Goal: Task Accomplishment & Management: Manage account settings

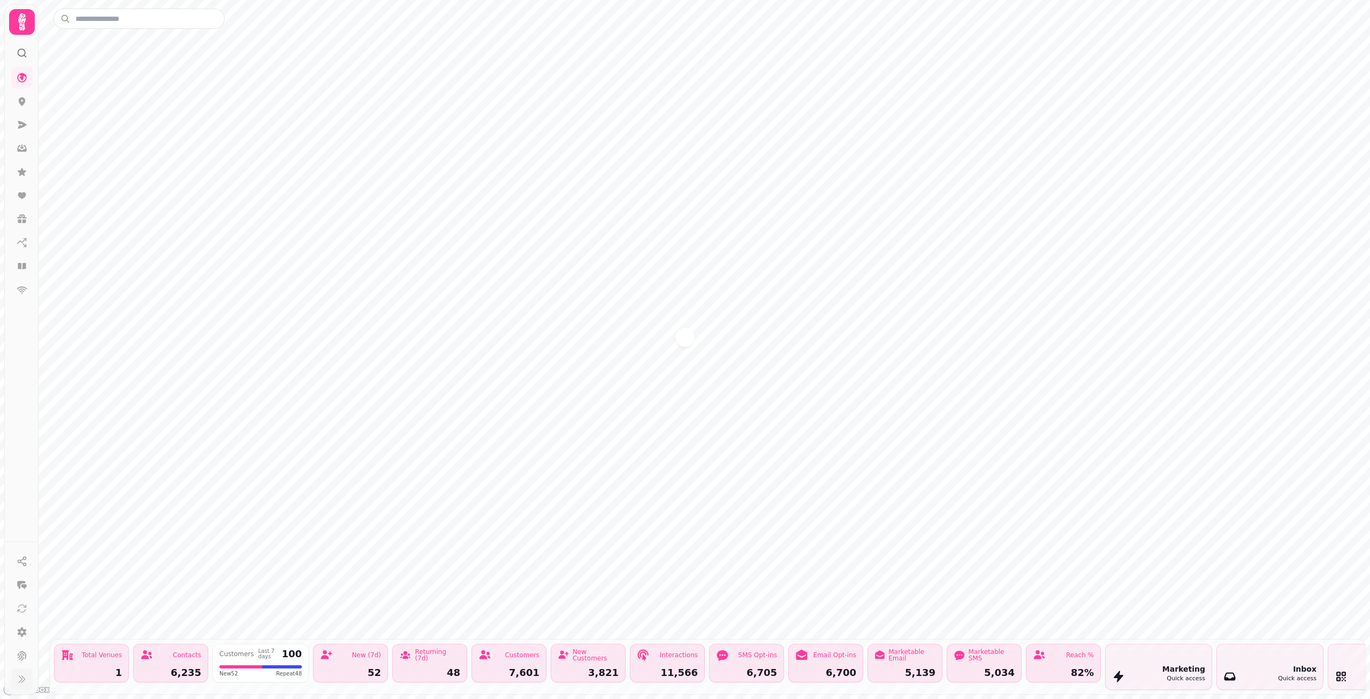
click at [20, 680] on icon at bounding box center [22, 678] width 11 height 11
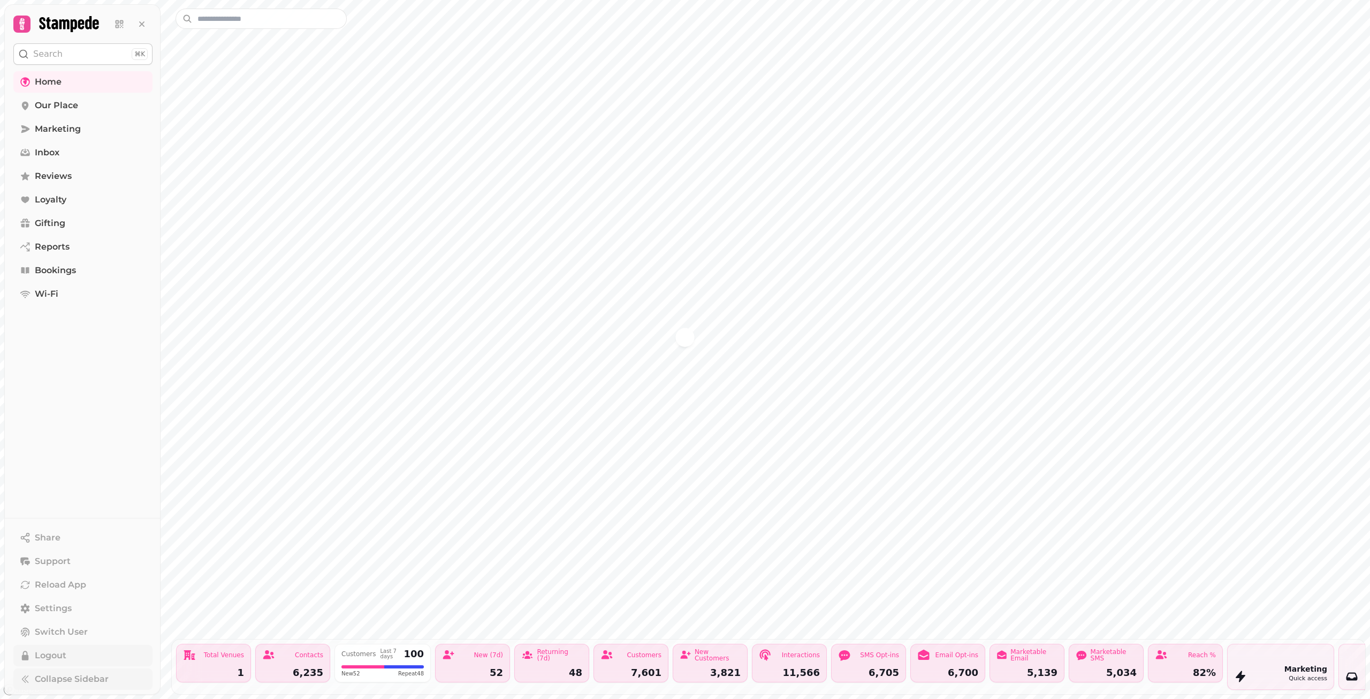
click at [44, 659] on span "Logout" at bounding box center [51, 655] width 32 height 13
click at [57, 660] on span "Logout" at bounding box center [51, 655] width 32 height 13
click at [1332, 37] on button "Logout" at bounding box center [1328, 31] width 42 height 21
